Goal: Use online tool/utility

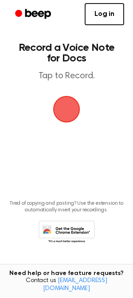
click at [69, 108] on span "button" at bounding box center [66, 109] width 25 height 25
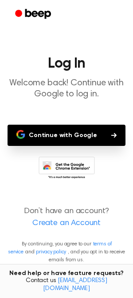
click at [78, 133] on button "Continue with Google" at bounding box center [67, 135] width 118 height 21
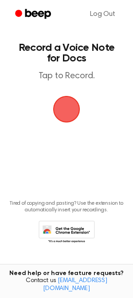
click at [65, 114] on span "button" at bounding box center [65, 108] width 47 height 47
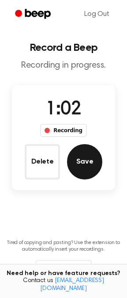
click at [91, 155] on button "Save" at bounding box center [84, 161] width 35 height 35
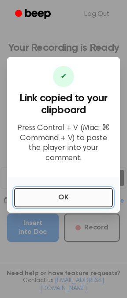
click at [61, 190] on button "OK" at bounding box center [63, 197] width 99 height 19
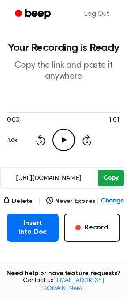
click at [104, 177] on button "Copy" at bounding box center [111, 178] width 26 height 16
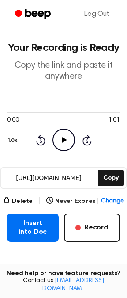
click at [58, 140] on icon "Play Audio" at bounding box center [64, 140] width 23 height 23
click at [61, 141] on icon "Pause Audio" at bounding box center [64, 140] width 23 height 23
